Goal: Information Seeking & Learning: Check status

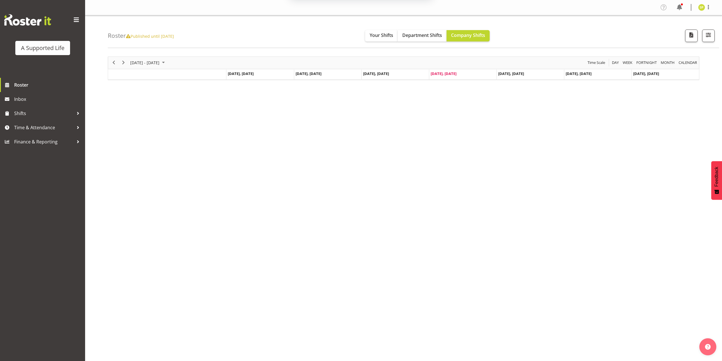
click at [368, 35] on button "Later" at bounding box center [373, 37] width 26 height 14
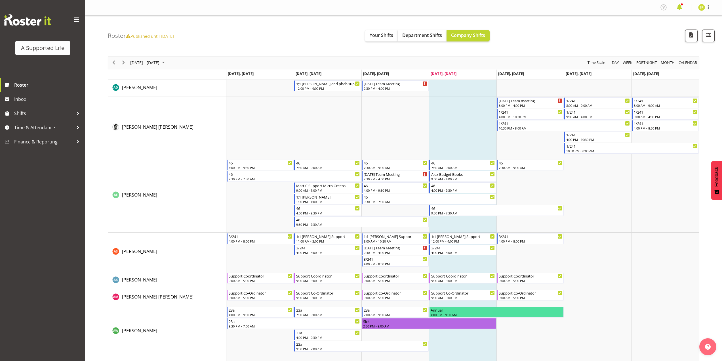
click at [681, 6] on span at bounding box center [679, 7] width 9 height 9
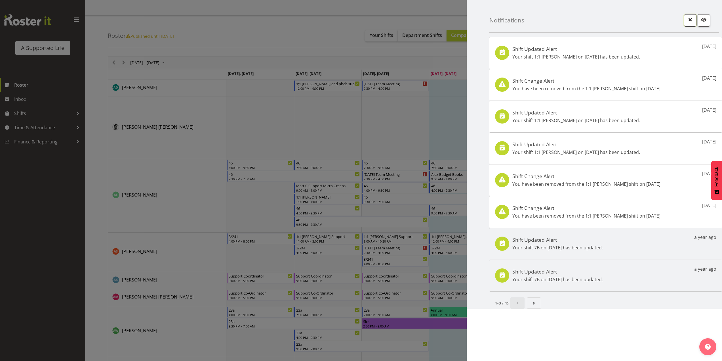
click at [692, 22] on span "button" at bounding box center [690, 19] width 7 height 7
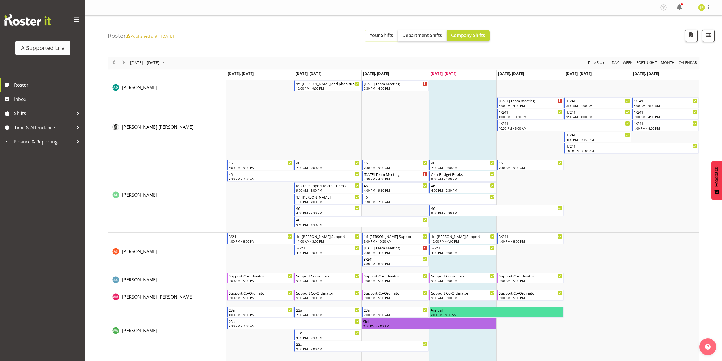
click at [393, 35] on span "Your Shifts" at bounding box center [382, 35] width 24 height 6
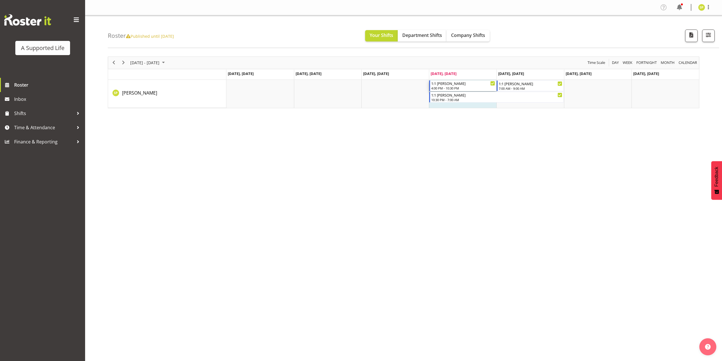
click at [452, 88] on div "4:00 PM - 10:30 PM" at bounding box center [463, 88] width 64 height 5
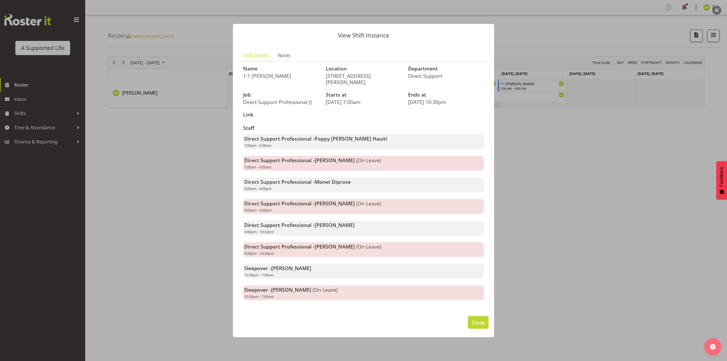
click at [478, 318] on span "Close" at bounding box center [477, 321] width 13 height 7
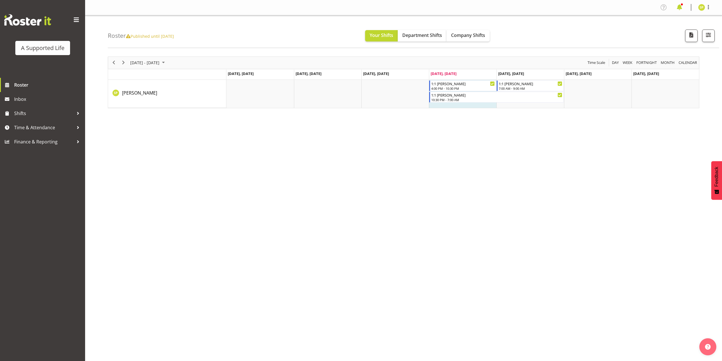
click at [678, 6] on span at bounding box center [679, 7] width 9 height 9
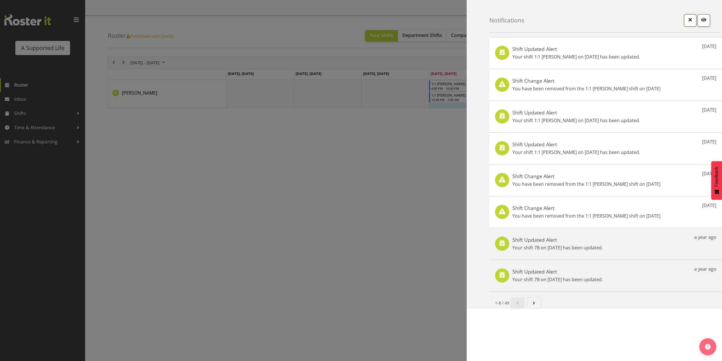
click at [690, 20] on span "button" at bounding box center [690, 19] width 7 height 7
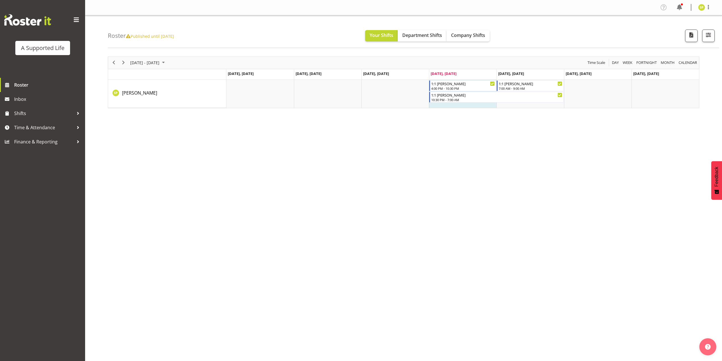
click at [497, 202] on div "[DATE] - [DATE] [DATE] Day Week Fortnight Month calendar Month Agenda Time Scal…" at bounding box center [415, 165] width 614 height 227
click at [463, 85] on div "1:1 [PERSON_NAME]" at bounding box center [463, 83] width 64 height 6
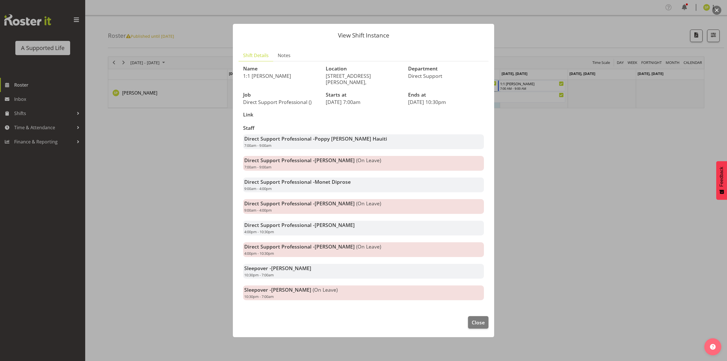
click at [537, 172] on div at bounding box center [363, 180] width 727 height 361
